Goal: Transaction & Acquisition: Purchase product/service

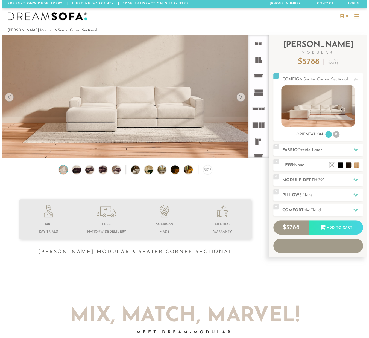
scroll to position [5919, 361]
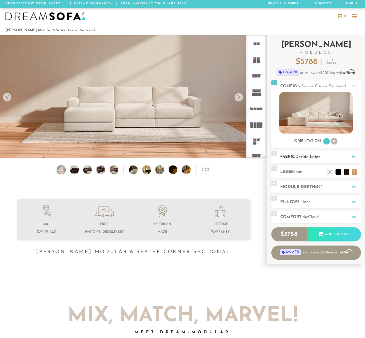
click at [354, 156] on icon at bounding box center [353, 156] width 4 height 4
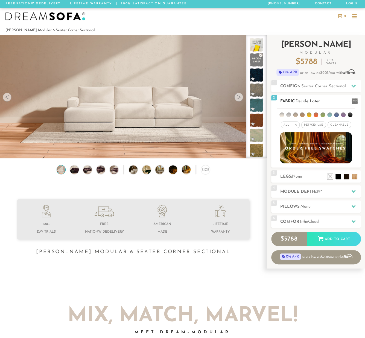
click at [289, 114] on li at bounding box center [288, 114] width 5 height 5
click at [294, 113] on li at bounding box center [295, 114] width 5 height 5
click at [281, 112] on li at bounding box center [282, 114] width 5 height 5
click at [318, 115] on ul at bounding box center [316, 114] width 78 height 10
click at [316, 114] on li at bounding box center [316, 114] width 5 height 5
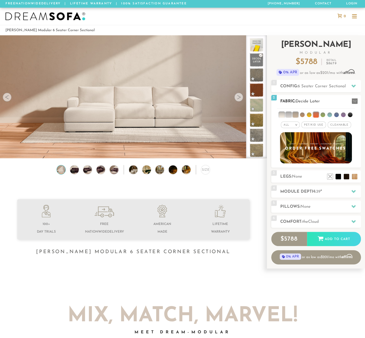
click at [291, 114] on li at bounding box center [288, 114] width 5 height 5
click at [283, 115] on li at bounding box center [281, 114] width 5 height 5
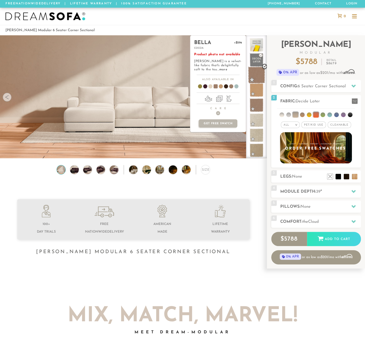
click at [258, 78] on span at bounding box center [256, 74] width 17 height 17
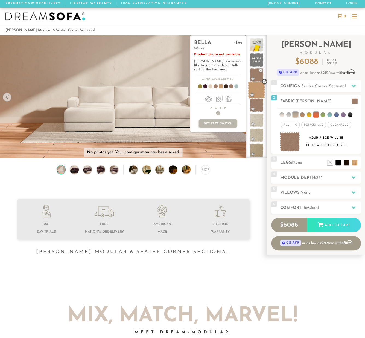
click at [261, 96] on span at bounding box center [256, 90] width 17 height 17
click at [261, 106] on span at bounding box center [256, 105] width 17 height 17
click at [260, 123] on span at bounding box center [256, 120] width 17 height 17
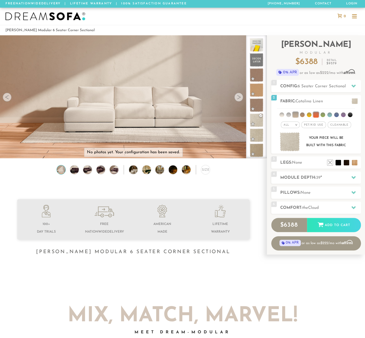
click at [234, 100] on img at bounding box center [133, 58] width 267 height 89
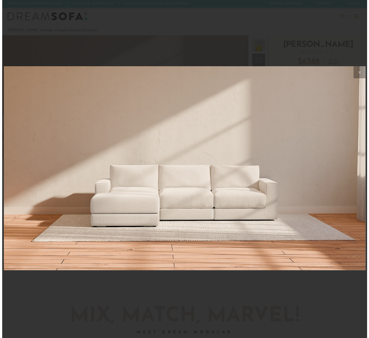
scroll to position [5927, 365]
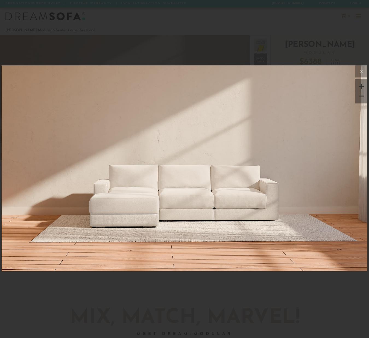
click at [172, 128] on img at bounding box center [185, 126] width 366 height 122
